Goal: Information Seeking & Learning: Learn about a topic

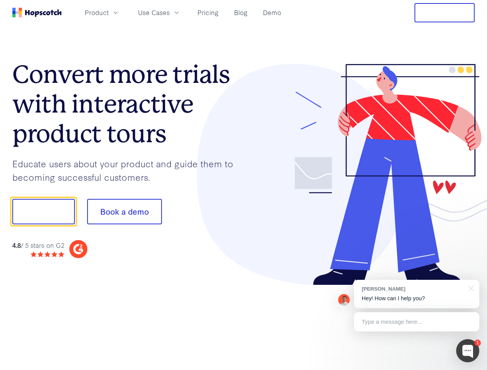
click at [244, 185] on div at bounding box center [360, 175] width 232 height 222
click at [109, 12] on span "Product" at bounding box center [97, 13] width 24 height 10
click at [170, 12] on span "Use Cases" at bounding box center [154, 13] width 32 height 10
click at [445, 13] on button "Free Trial" at bounding box center [445, 12] width 60 height 19
click at [43, 212] on button "Show me!" at bounding box center [43, 211] width 63 height 25
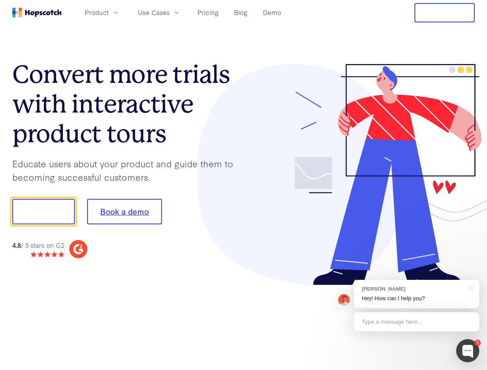
click at [124, 212] on button "Book a demo" at bounding box center [124, 211] width 75 height 25
click at [468, 351] on div at bounding box center [467, 351] width 23 height 23
click at [417, 294] on div "[PERSON_NAME] Hey! How can I help you?" at bounding box center [416, 294] width 125 height 29
click at [470, 288] on div at bounding box center [407, 210] width 145 height 257
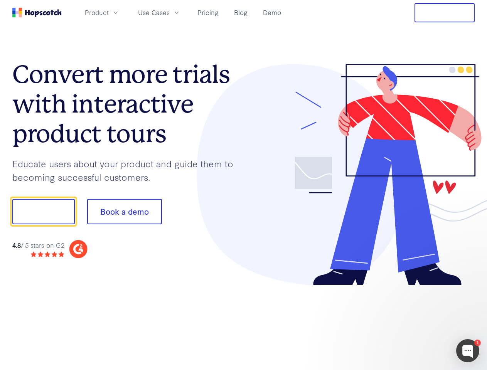
click at [417, 322] on div at bounding box center [407, 263] width 145 height 154
